Goal: Navigation & Orientation: Find specific page/section

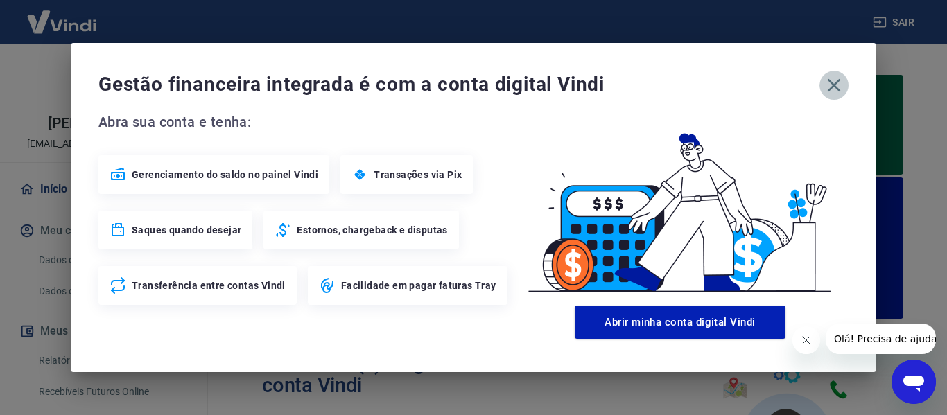
click at [833, 87] on icon "button" at bounding box center [834, 85] width 13 height 13
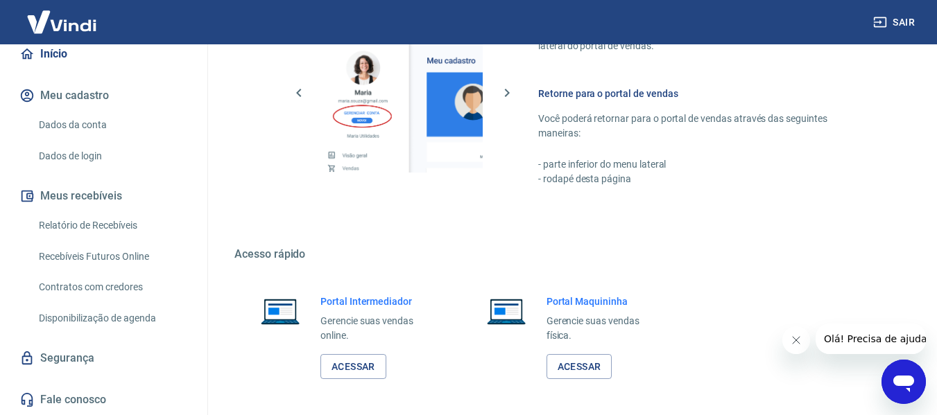
scroll to position [950, 0]
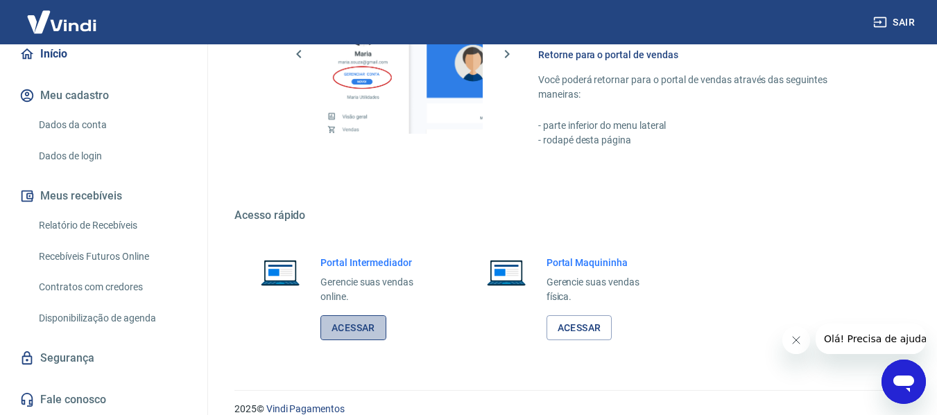
click at [365, 332] on link "Acessar" at bounding box center [353, 328] width 66 height 26
